Goal: Task Accomplishment & Management: Complete application form

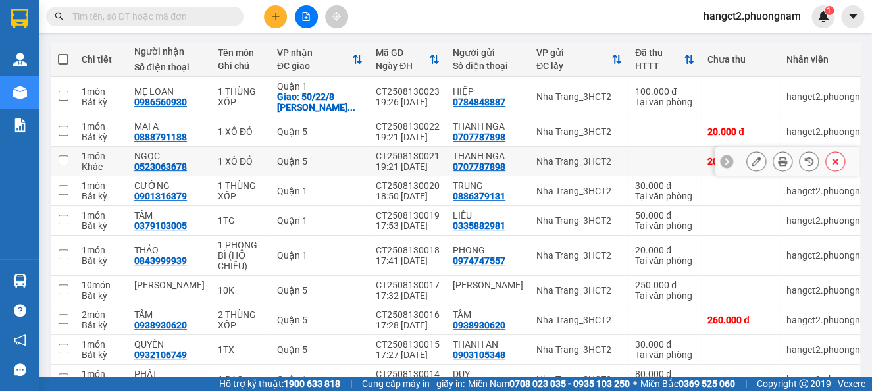
scroll to position [220, 0]
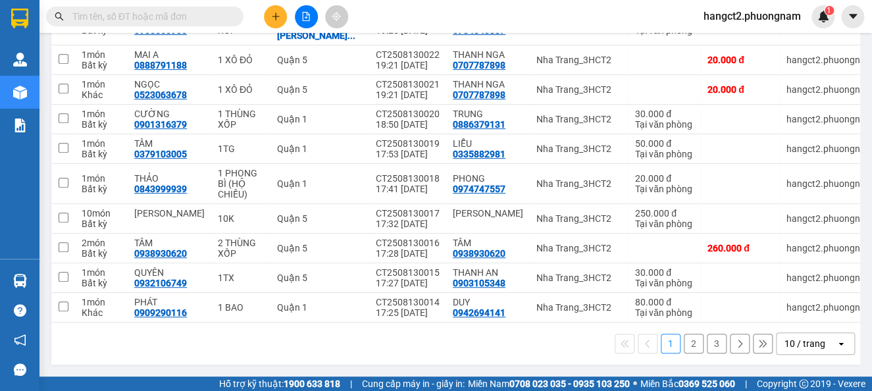
click at [684, 344] on button "2" at bounding box center [694, 344] width 20 height 20
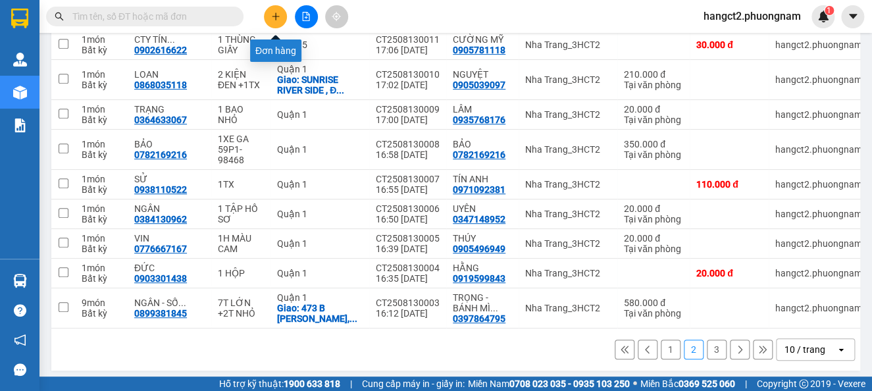
click at [274, 13] on icon "plus" at bounding box center [275, 16] width 9 height 9
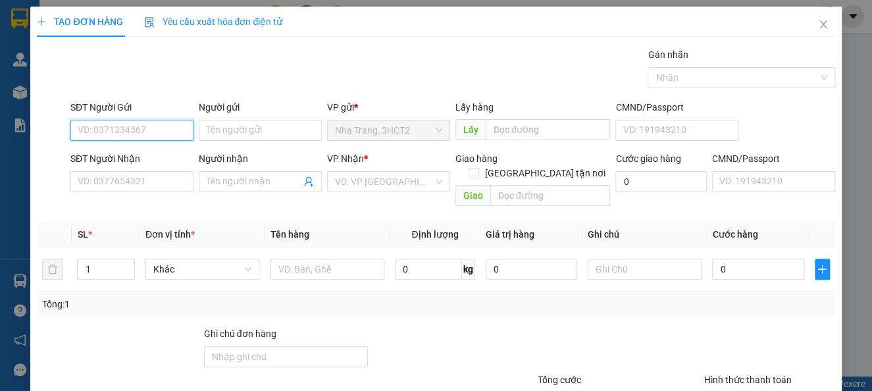
click at [143, 134] on input "SĐT Người Gửi" at bounding box center [131, 130] width 123 height 21
type input "0903164594"
click at [162, 159] on div "0903164594 - [PERSON_NAME]" at bounding box center [143, 156] width 130 height 14
type input "[PERSON_NAME]"
type input "0903705865"
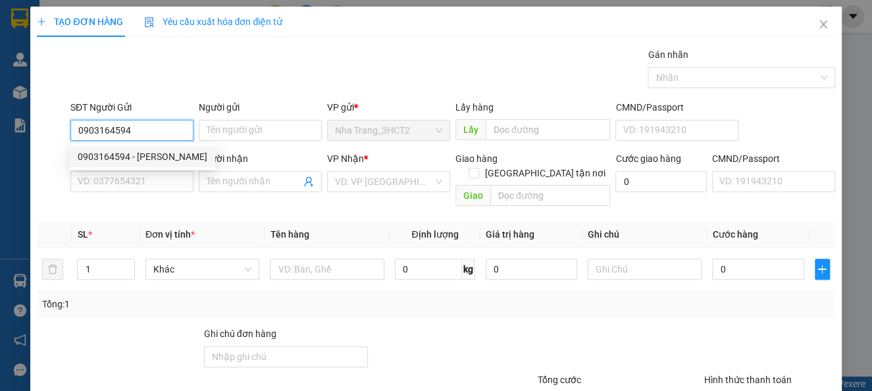
type input "TUẤN"
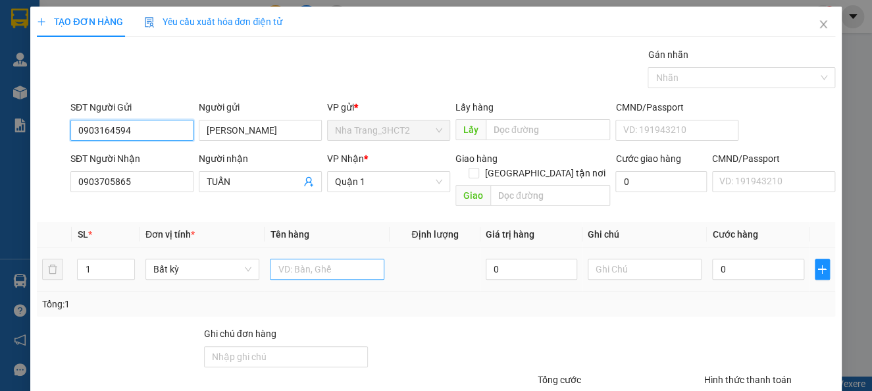
type input "0903164594"
click at [303, 259] on input "text" at bounding box center [327, 269] width 115 height 21
type input "1TG"
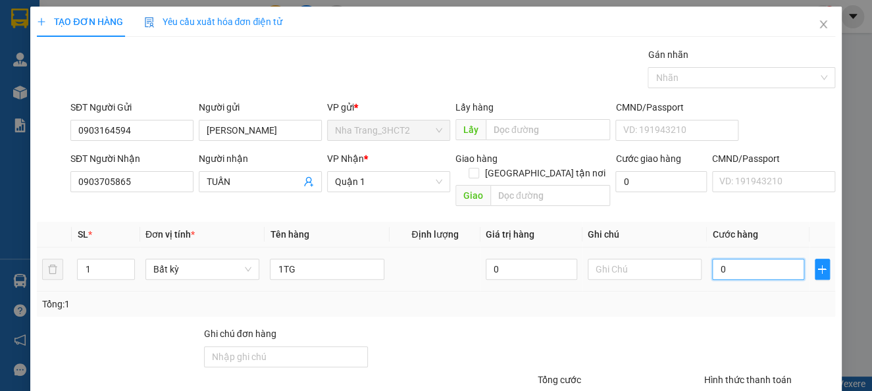
click at [735, 259] on input "0" at bounding box center [757, 269] width 91 height 21
type input "3"
type input "30"
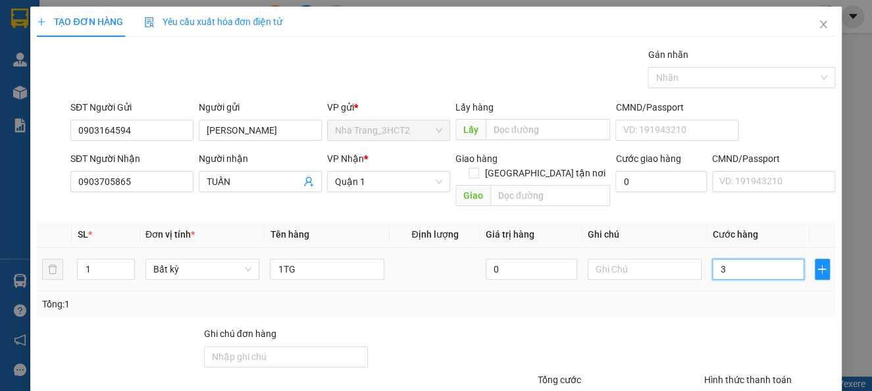
type input "30"
click at [810, 74] on div "Nhãn" at bounding box center [741, 77] width 187 height 21
type input "30.000"
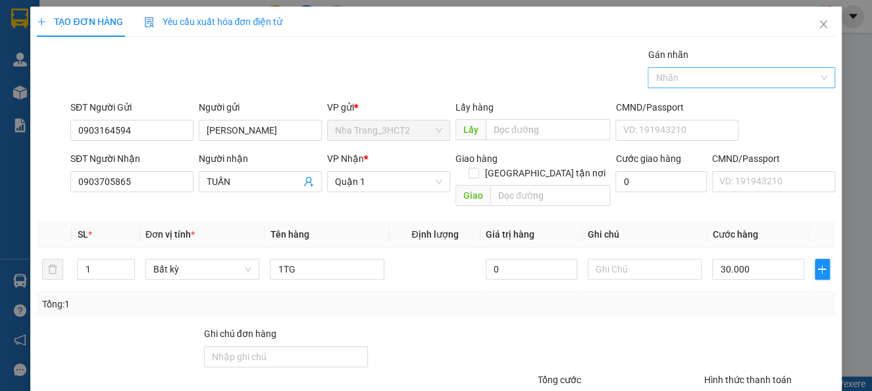
type input "30.000"
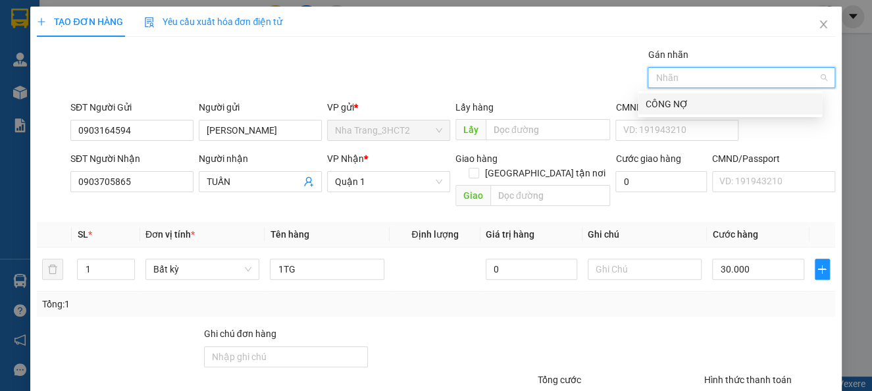
click at [677, 99] on div "CÔNG NỢ" at bounding box center [730, 104] width 168 height 14
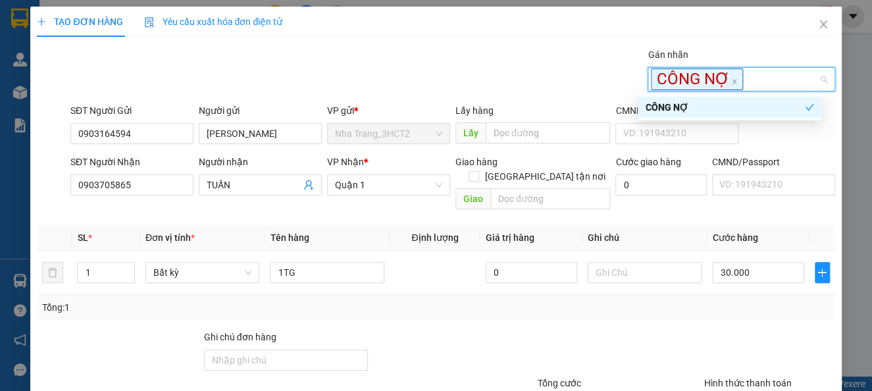
click at [491, 330] on div at bounding box center [452, 353] width 167 height 46
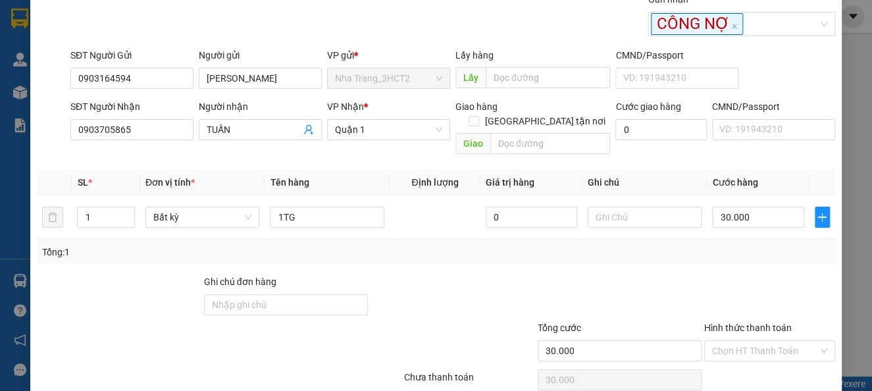
scroll to position [99, 0]
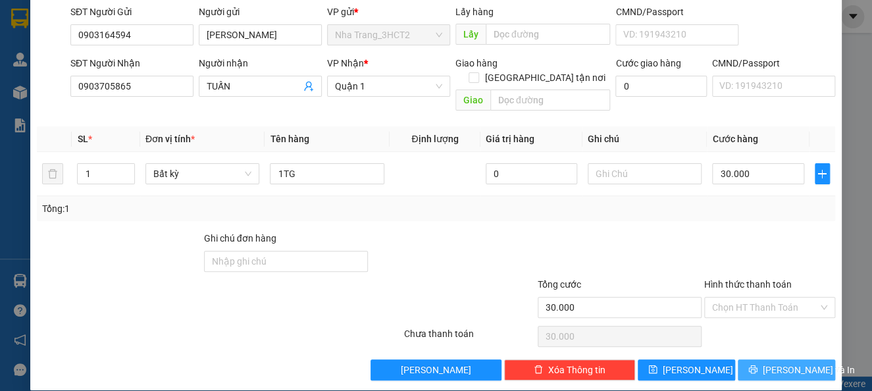
click at [779, 363] on span "[PERSON_NAME] và In" at bounding box center [809, 370] width 92 height 14
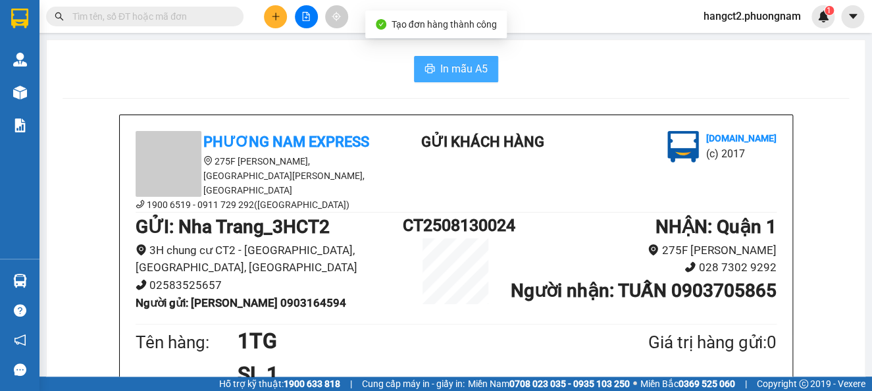
click at [454, 68] on span "In mẫu A5" at bounding box center [463, 69] width 47 height 16
